Goal: Find specific page/section: Find specific page/section

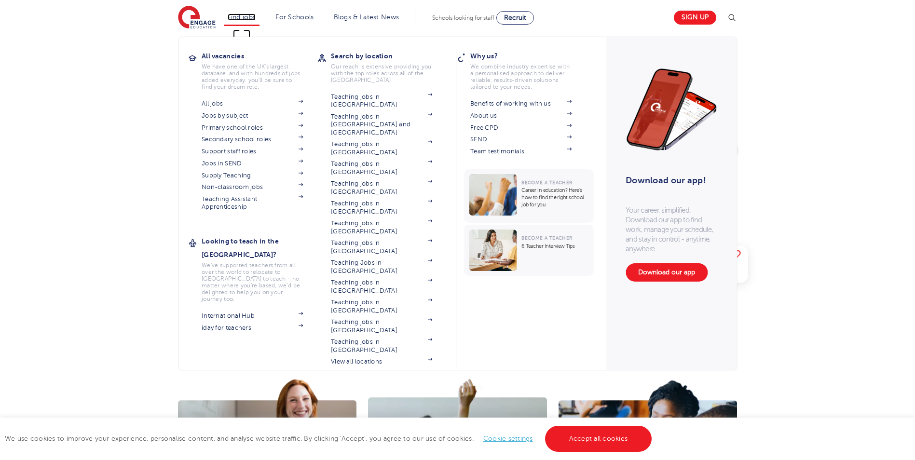
click at [252, 16] on link "Find jobs" at bounding box center [242, 17] width 28 height 7
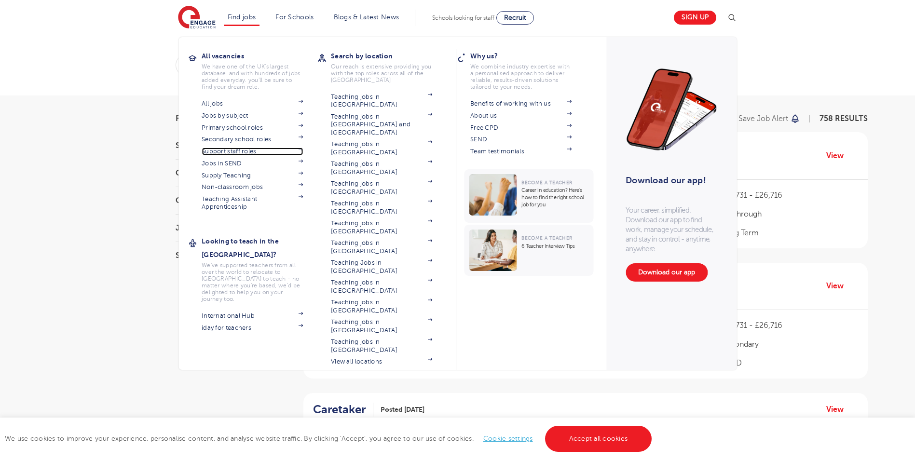
click at [245, 151] on link "Support staff roles" at bounding box center [252, 152] width 101 height 8
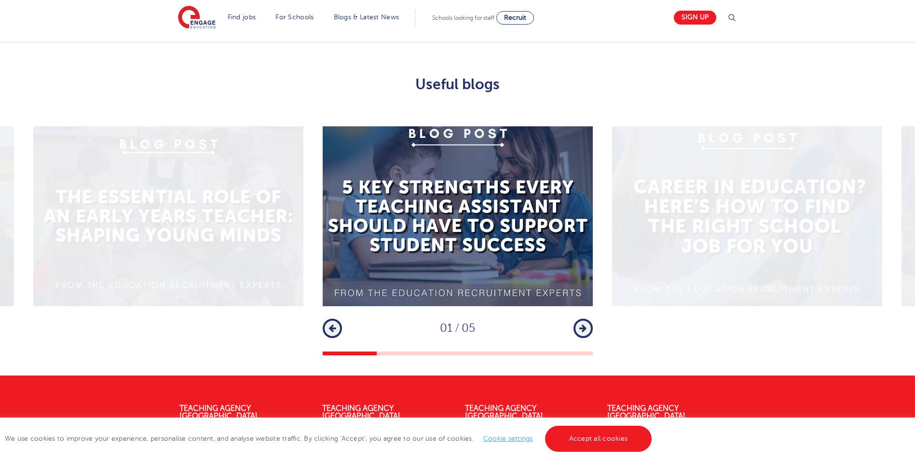
scroll to position [1110, 0]
